Goal: Check status: Check status

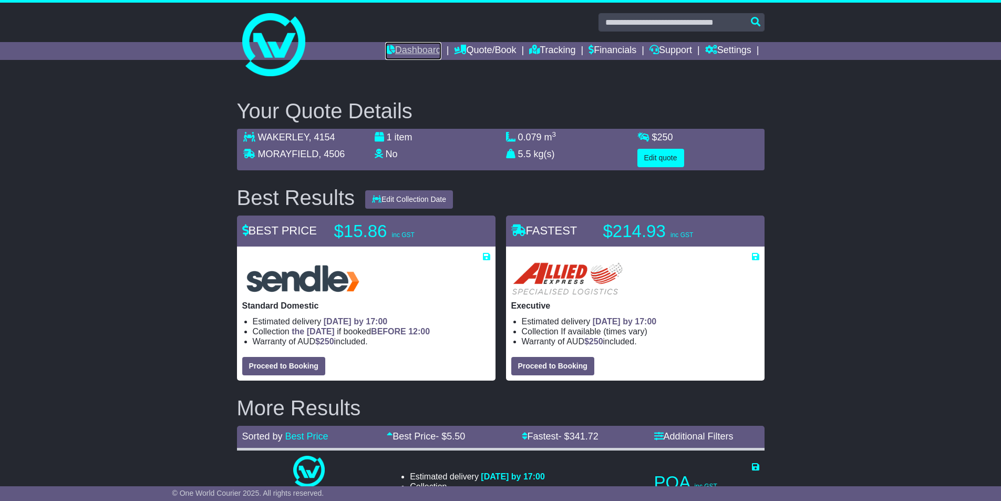
click at [401, 54] on link "Dashboard" at bounding box center [413, 51] width 56 height 18
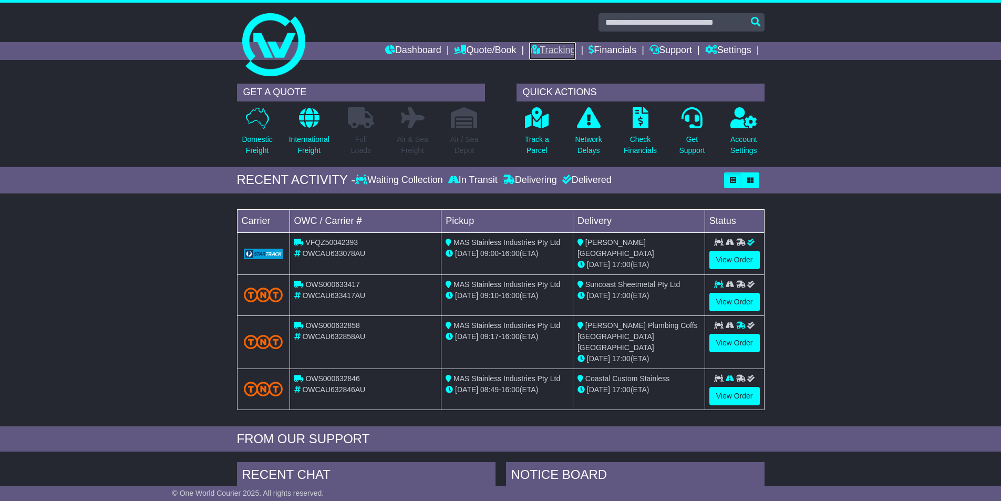
click at [554, 47] on link "Tracking" at bounding box center [552, 51] width 46 height 18
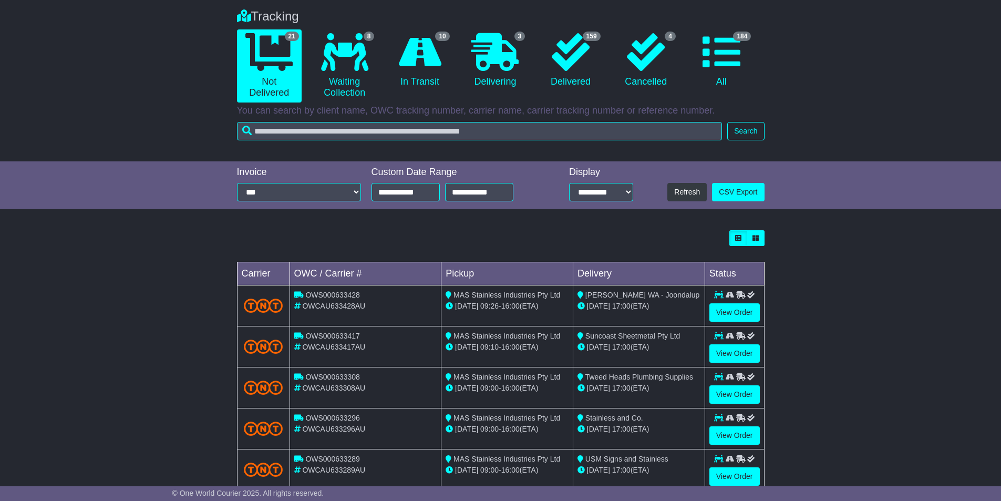
scroll to position [105, 0]
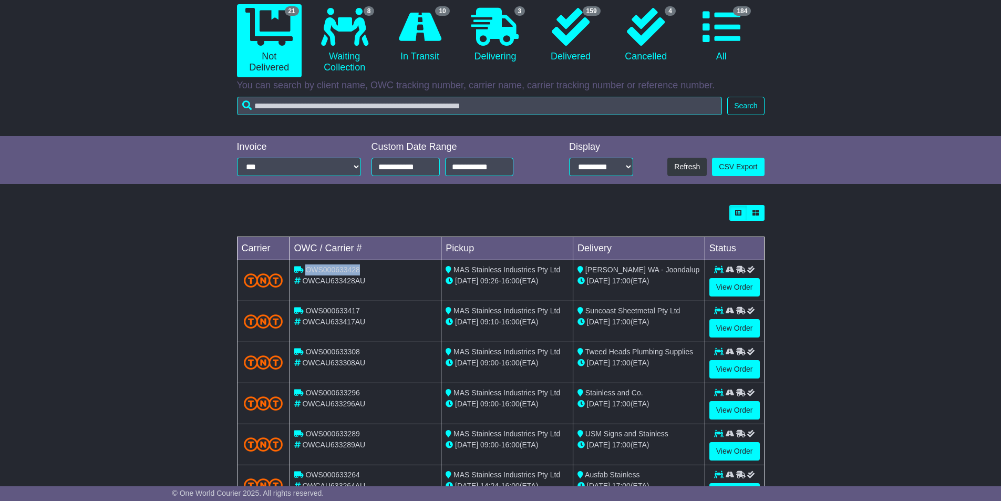
drag, startPoint x: 367, startPoint y: 269, endPoint x: 307, endPoint y: 265, distance: 60.0
click at [307, 265] on div "OWS000633428" at bounding box center [365, 269] width 143 height 11
copy span "OWS000633428"
click at [739, 282] on link "View Order" at bounding box center [734, 287] width 50 height 18
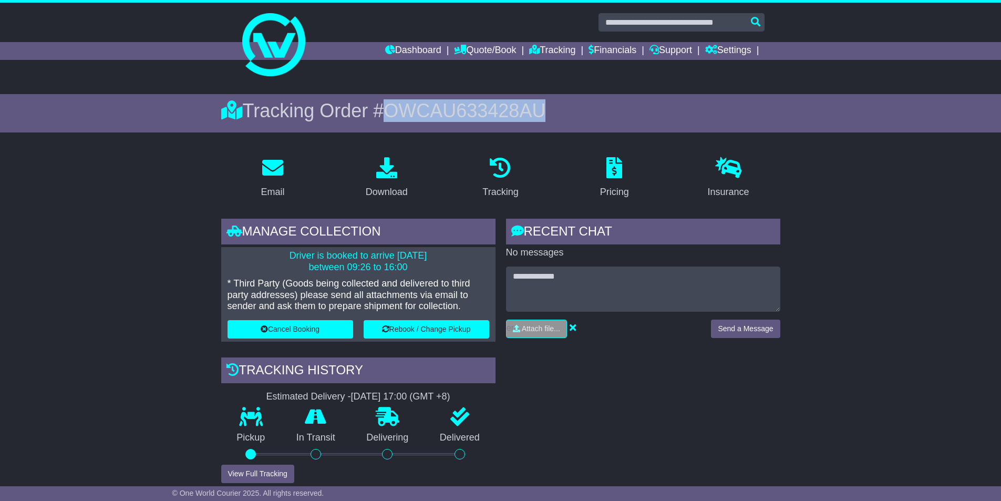
drag, startPoint x: 551, startPoint y: 110, endPoint x: 395, endPoint y: 120, distance: 156.9
click at [395, 120] on div "Tracking Order # OWCAU633428AU" at bounding box center [500, 110] width 559 height 23
copy span "OWCAU633428AU"
